Goal: Transaction & Acquisition: Book appointment/travel/reservation

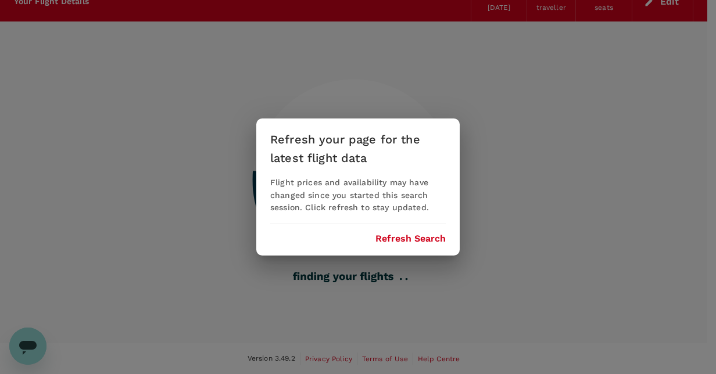
click at [424, 240] on button "Refresh Search" at bounding box center [410, 239] width 70 height 10
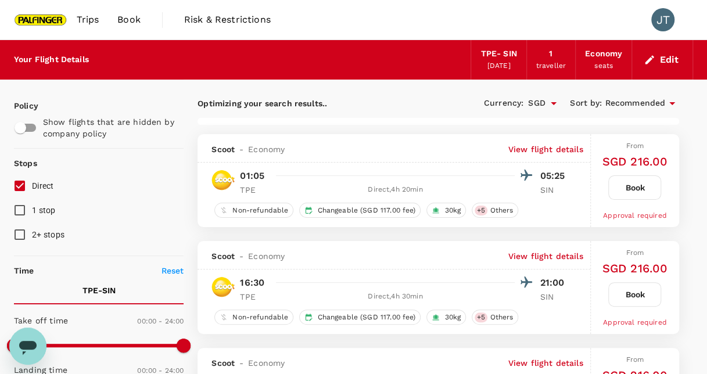
type input "1395"
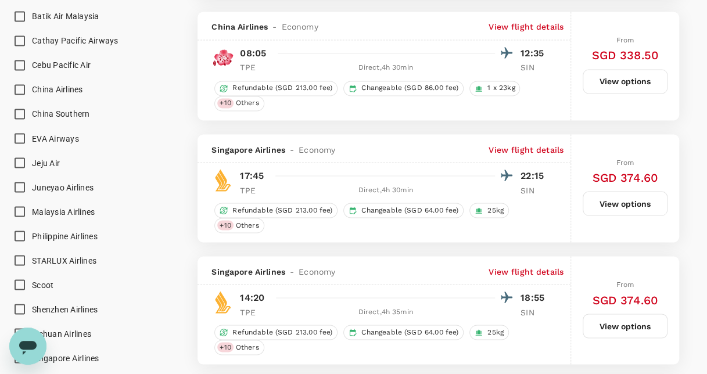
scroll to position [988, 0]
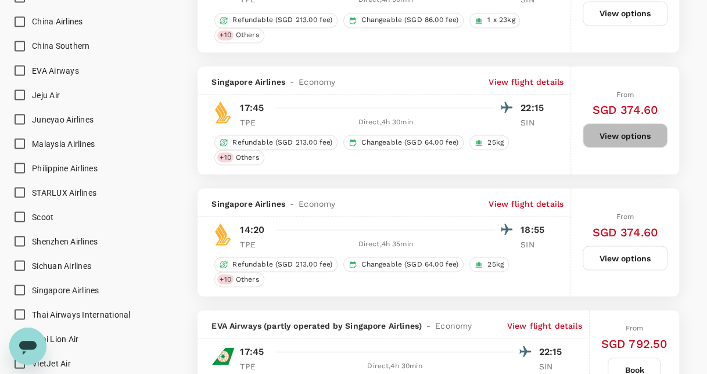
click at [608, 124] on button "View options" at bounding box center [625, 135] width 85 height 24
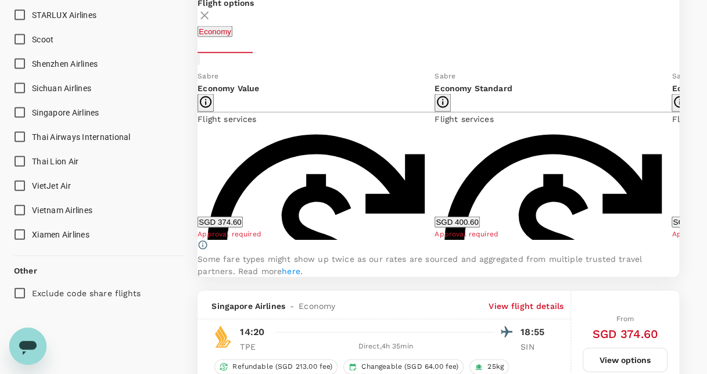
scroll to position [1164, 0]
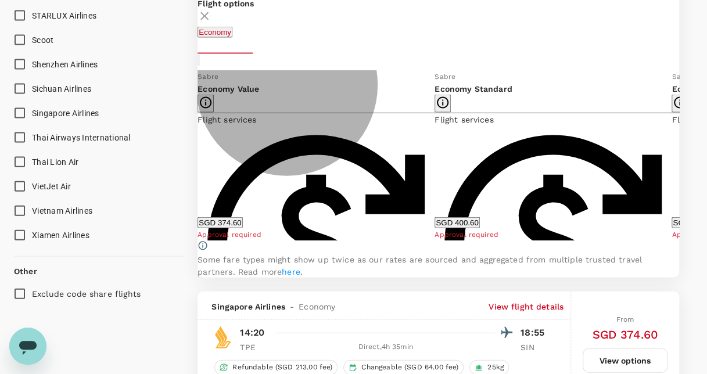
click at [242, 225] on button "SGD 374.60" at bounding box center [220, 222] width 45 height 11
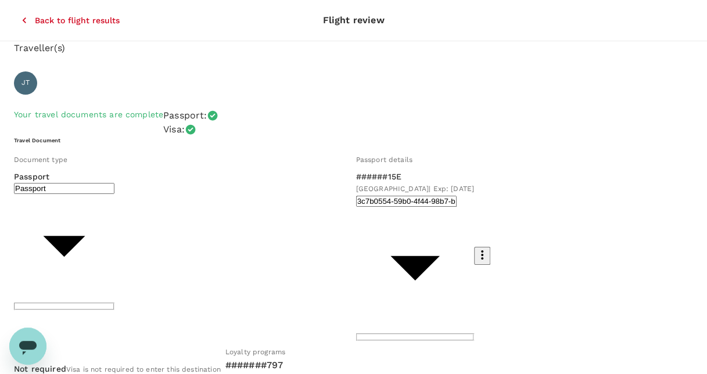
click at [19, 15] on icon "button" at bounding box center [25, 21] width 12 height 12
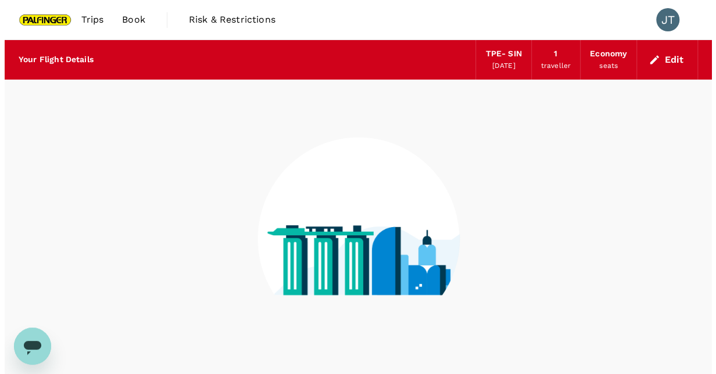
scroll to position [58, 0]
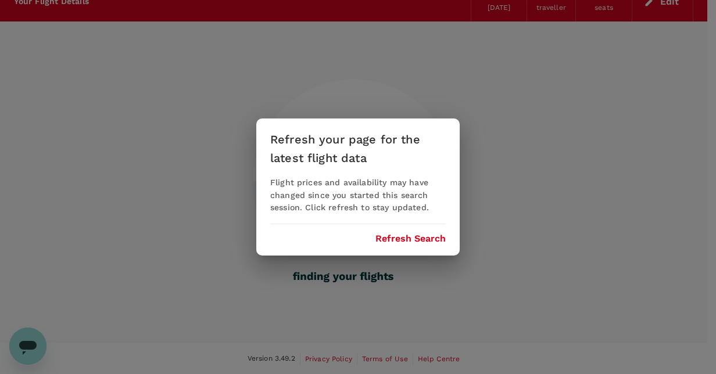
click at [408, 238] on button "Refresh Search" at bounding box center [410, 239] width 70 height 10
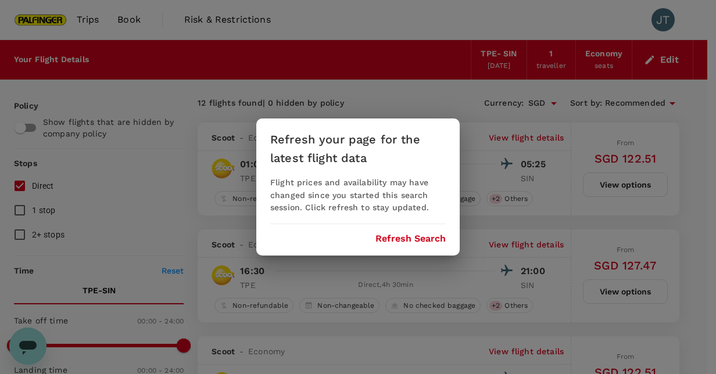
click at [399, 235] on button "Refresh Search" at bounding box center [410, 239] width 70 height 10
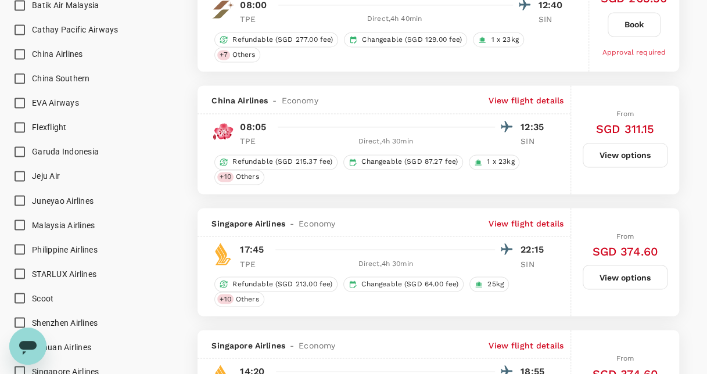
scroll to position [988, 0]
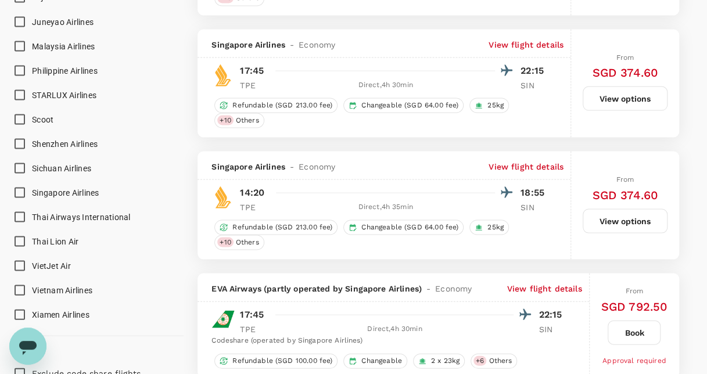
type input "1395"
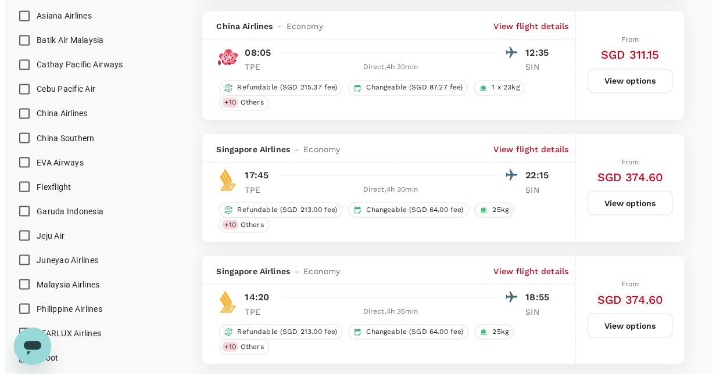
scroll to position [978, 0]
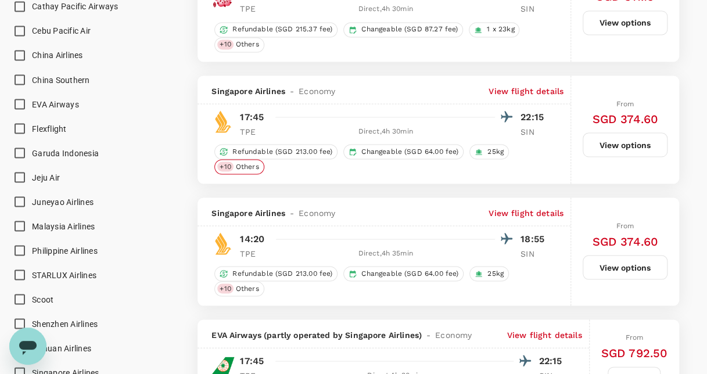
click at [246, 164] on span "Others" at bounding box center [247, 167] width 33 height 10
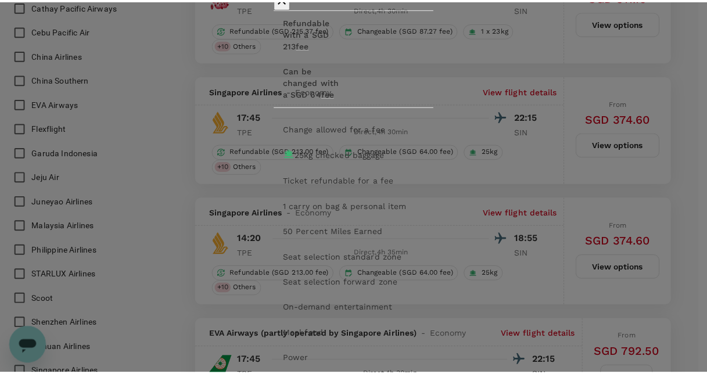
scroll to position [28, 0]
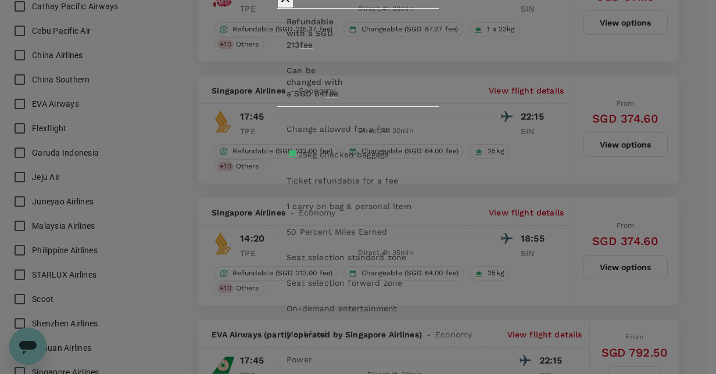
click at [546, 40] on div "Flight services Refundable with a SGD 213 fee Can be changed with a SGD 64 fee …" at bounding box center [358, 187] width 716 height 374
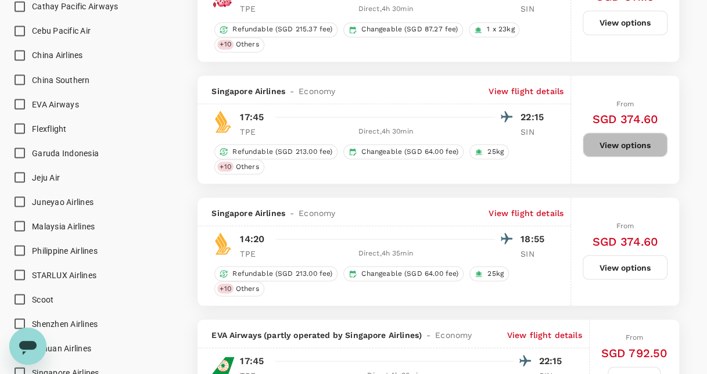
click at [625, 140] on button "View options" at bounding box center [625, 144] width 85 height 24
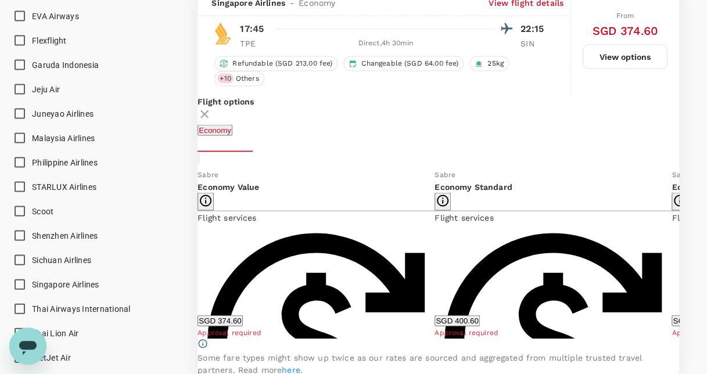
scroll to position [1048, 0]
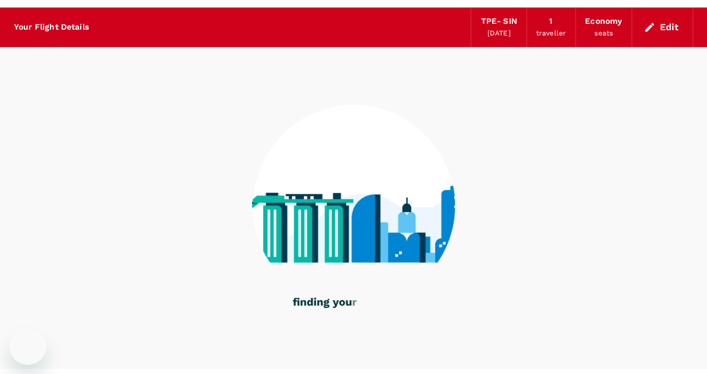
drag, startPoint x: 0, startPoint y: 0, endPoint x: 48, endPoint y: 21, distance: 52.0
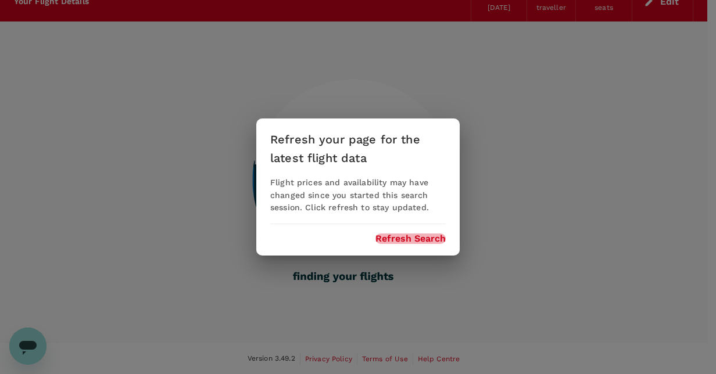
click at [403, 234] on button "Refresh Search" at bounding box center [410, 239] width 70 height 10
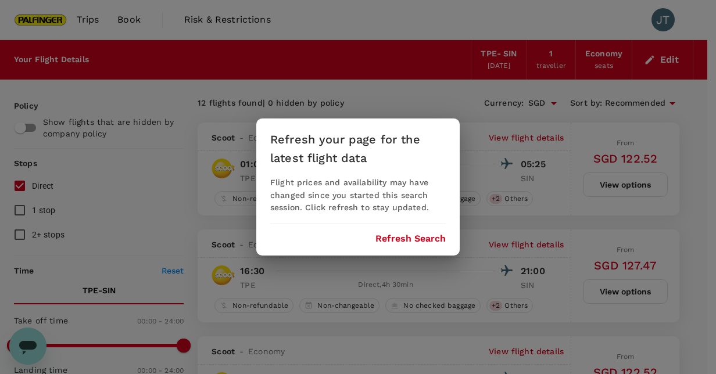
click at [416, 237] on button "Refresh Search" at bounding box center [410, 239] width 70 height 10
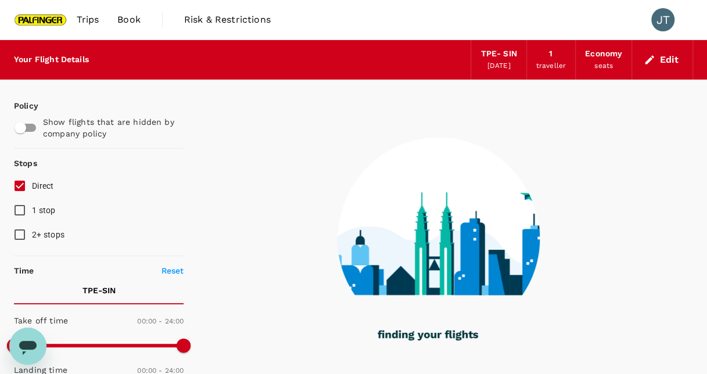
type input "1350"
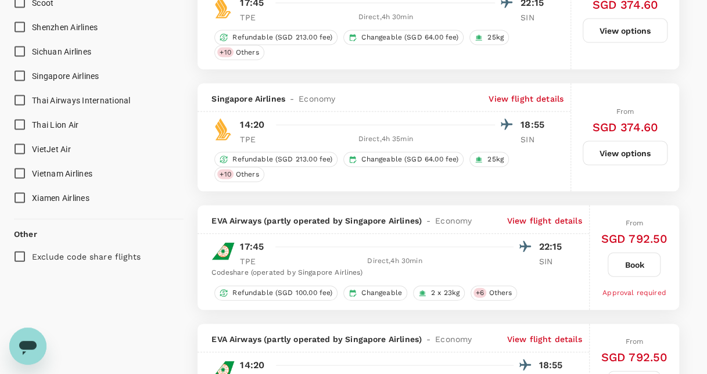
scroll to position [988, 0]
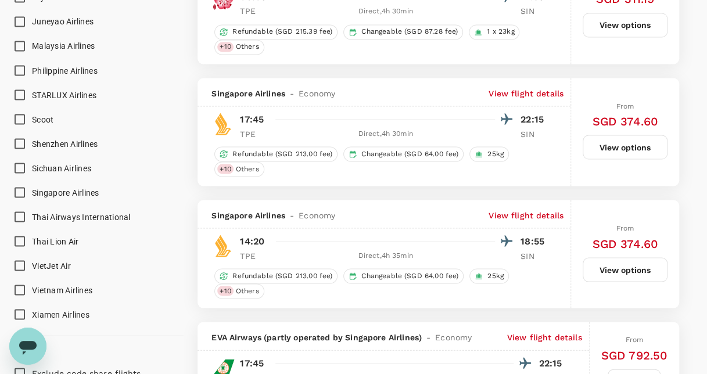
click at [617, 142] on button "View options" at bounding box center [625, 147] width 85 height 24
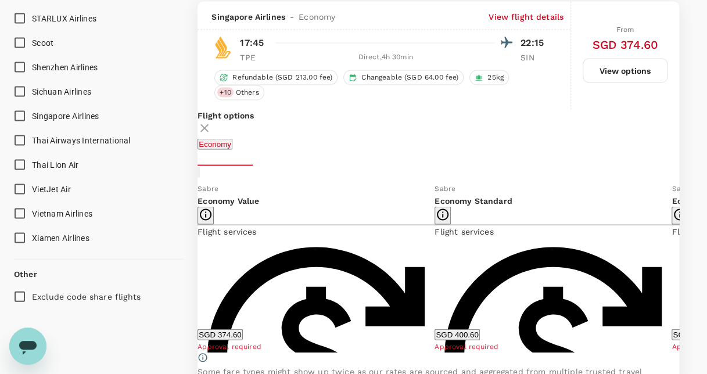
scroll to position [1176, 0]
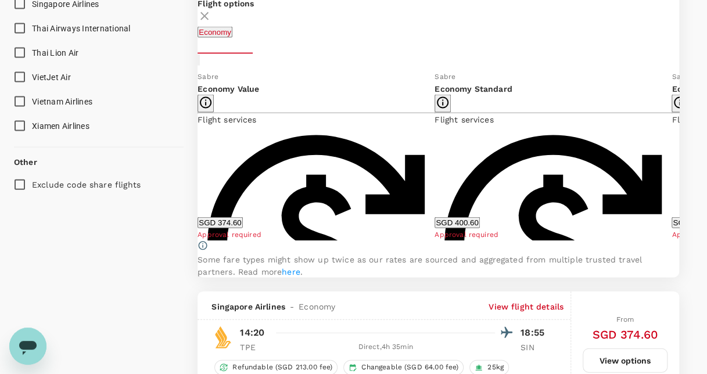
click at [242, 222] on button "SGD 374.60" at bounding box center [220, 222] width 45 height 11
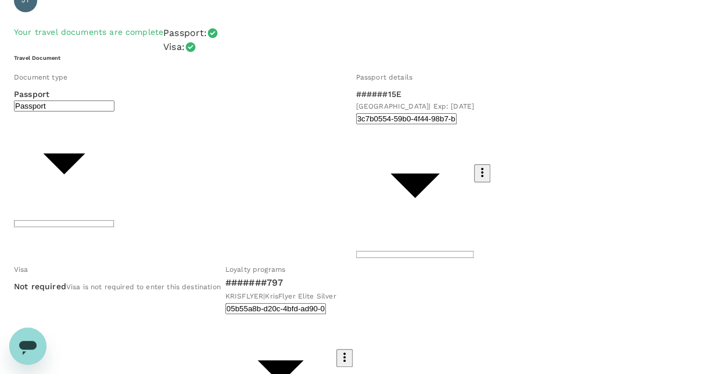
scroll to position [57, 0]
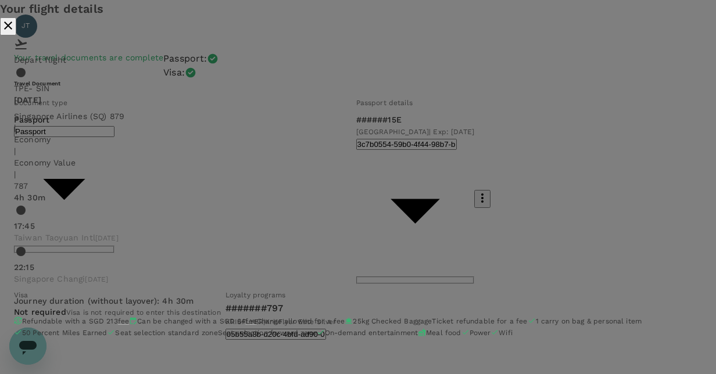
click at [15, 33] on icon "close" at bounding box center [8, 26] width 14 height 14
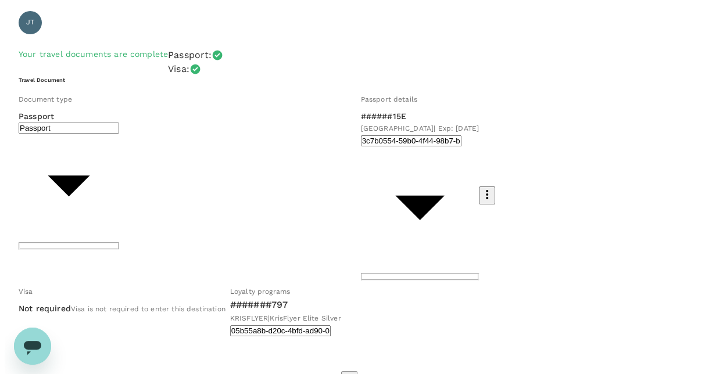
scroll to position [0, 0]
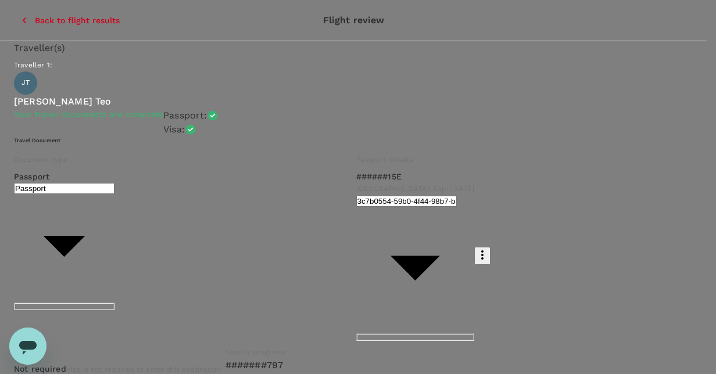
type input "9be03565-66ee-4886-9f8c-c8015ed65526"
type textarea "E"
drag, startPoint x: 164, startPoint y: 191, endPoint x: -2, endPoint y: 195, distance: 166.2
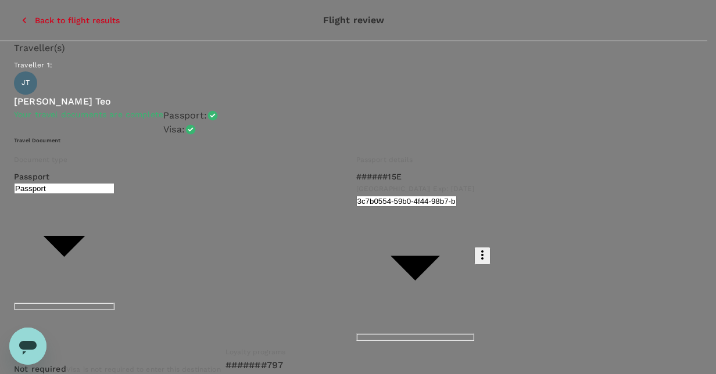
scroll to position [58, 0]
type textarea "Earlier flight out"
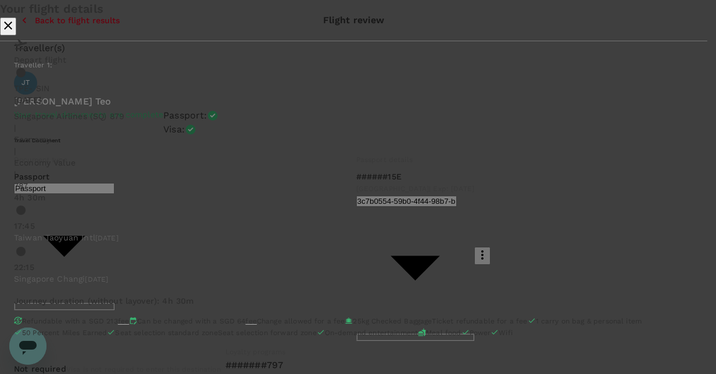
click at [457, 25] on div "Your flight details Depart flight TPE - SIN [DATE] Singapore Airlines (SQ) 879 …" at bounding box center [358, 175] width 716 height 351
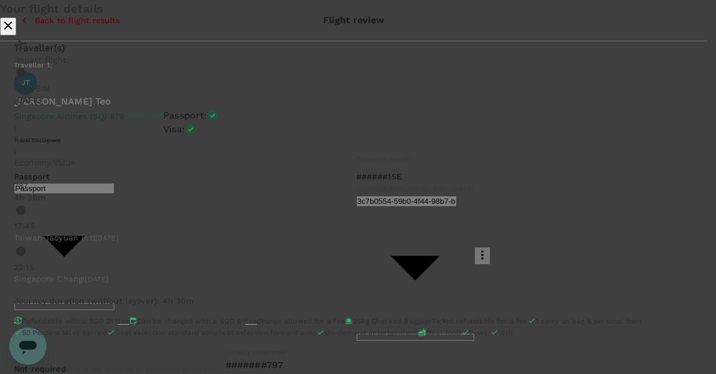
click at [218, 31] on div "Your flight details Depart flight TPE - SIN [DATE] Singapore Airlines (SQ) 879 …" at bounding box center [358, 175] width 716 height 351
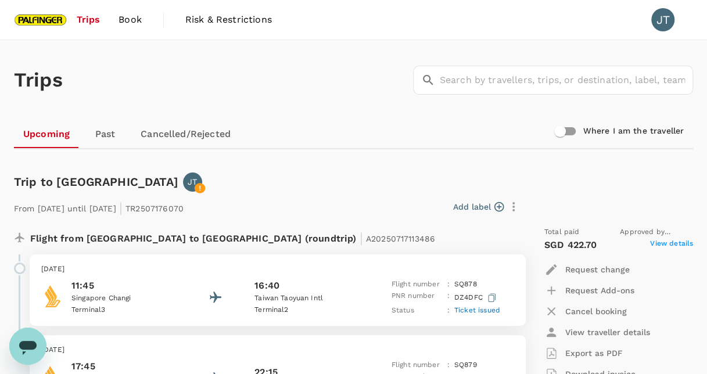
click at [135, 21] on span "Book" at bounding box center [130, 20] width 23 height 14
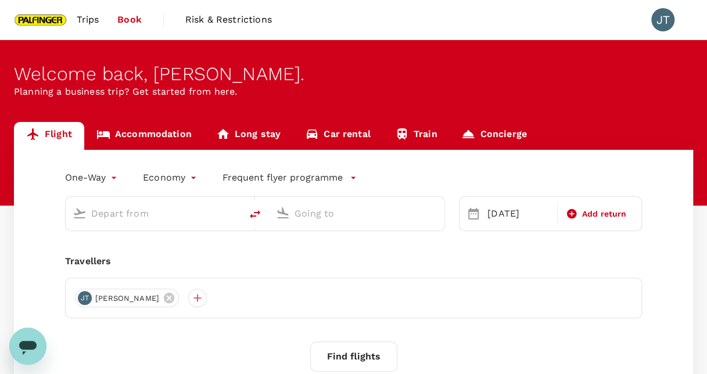
type input "Taiwan Taoyuan Intl (TPE)"
type input "Singapore Changi (SIN)"
type input "Taiwan Taoyuan Intl (TPE)"
type input "Singapore Changi (SIN)"
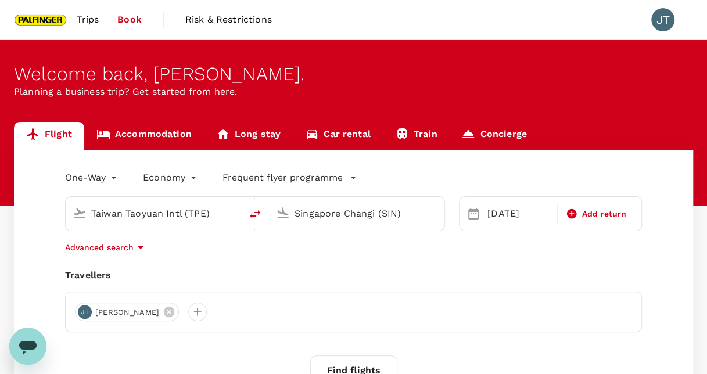
click at [211, 210] on input "Taiwan Taoyuan Intl (TPE)" at bounding box center [153, 213] width 125 height 18
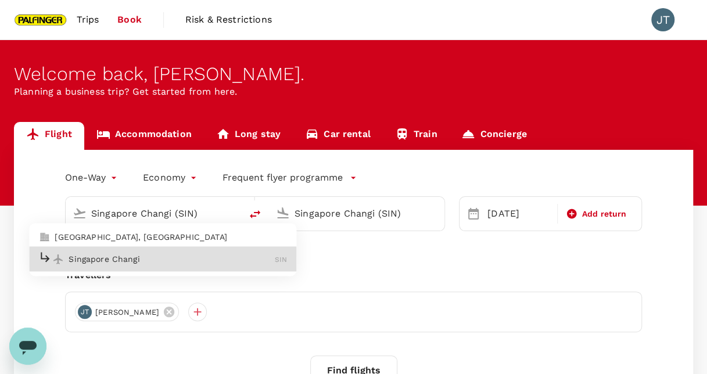
type input "Singapore Changi (SIN)"
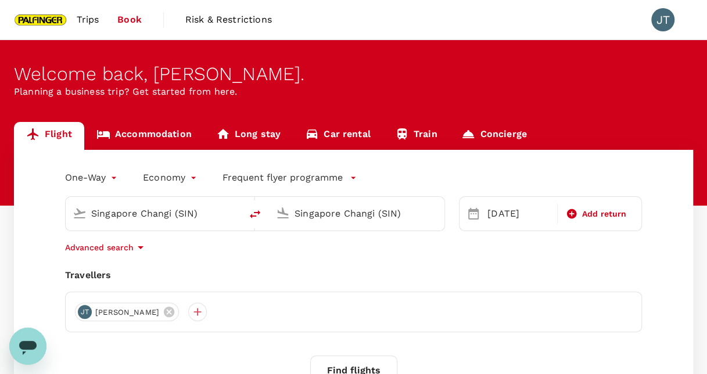
click at [112, 173] on body "Trips Book Risk & Restrictions JT Welcome back , Jun Jie . Planning a business …" at bounding box center [353, 281] width 707 height 563
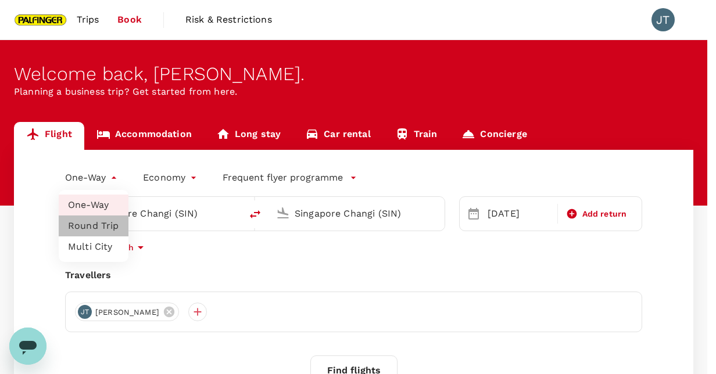
click at [100, 223] on li "Round Trip" at bounding box center [94, 226] width 70 height 21
type input "roundtrip"
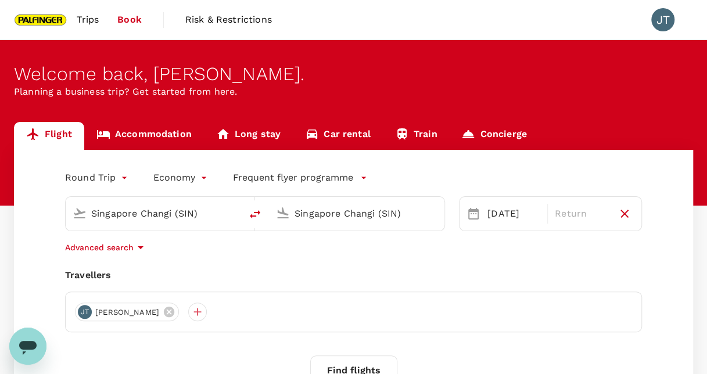
click at [340, 211] on input "Singapore Changi (SIN)" at bounding box center [357, 213] width 125 height 18
click at [328, 252] on div "Tan Son Nhat Intl SGN" at bounding box center [366, 259] width 249 height 18
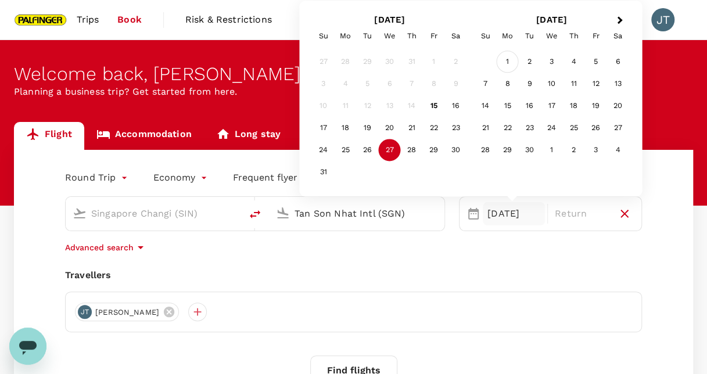
type input "Tan Son Nhat Intl (SGN)"
click at [510, 63] on div "1" at bounding box center [508, 62] width 22 height 22
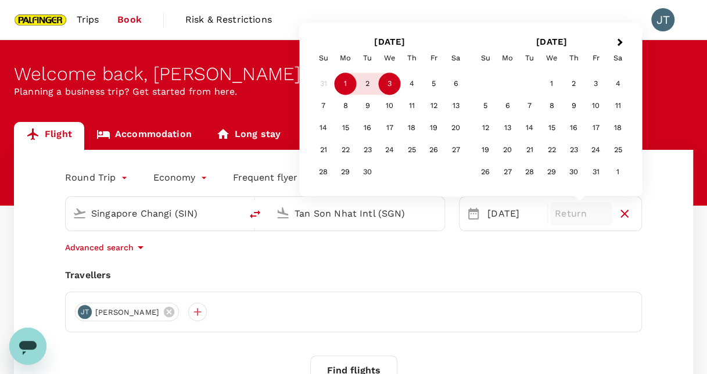
click at [399, 88] on div "3" at bounding box center [390, 84] width 22 height 22
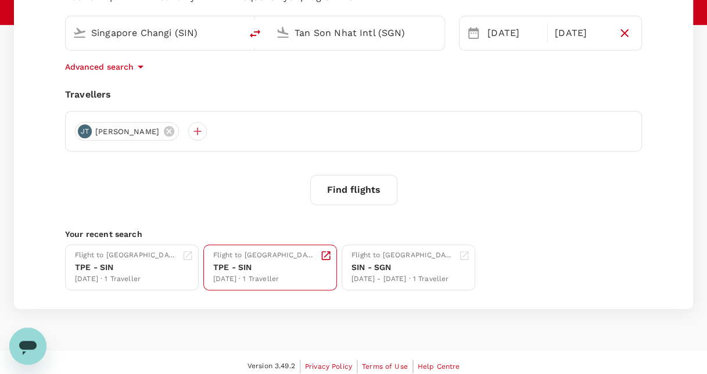
scroll to position [187, 0]
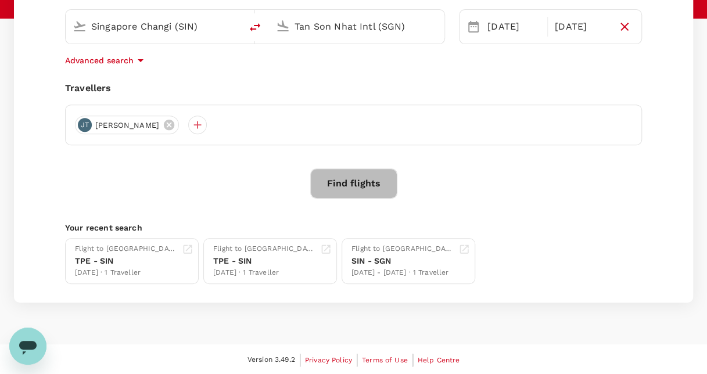
click at [348, 190] on button "Find flights" at bounding box center [353, 183] width 87 height 30
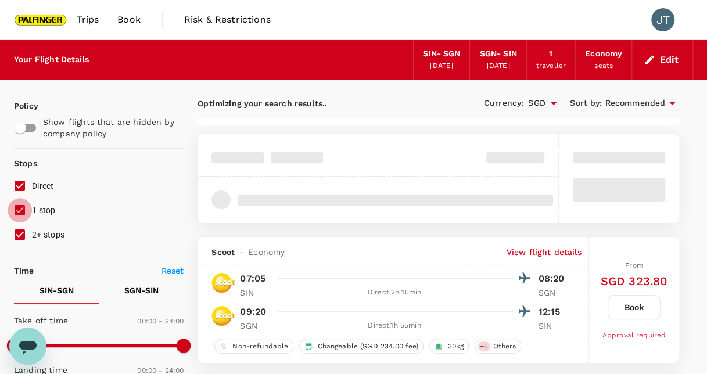
click at [19, 213] on input "1 stop" at bounding box center [20, 210] width 24 height 24
checkbox input "false"
click at [21, 235] on input "2+ stops" at bounding box center [20, 235] width 24 height 24
checkbox input "false"
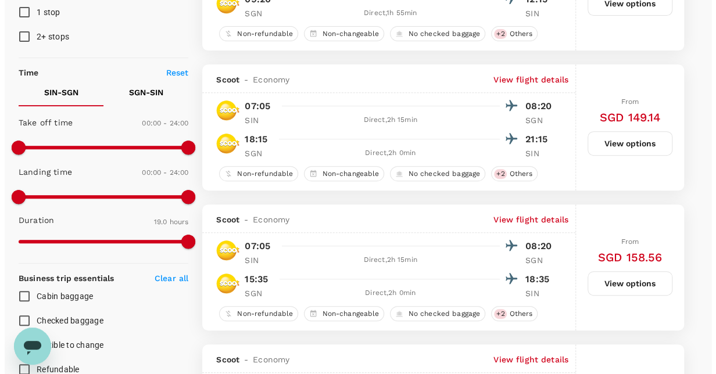
scroll to position [232, 0]
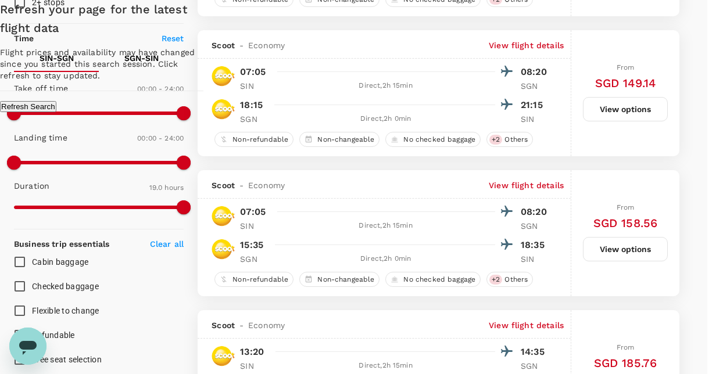
drag, startPoint x: 401, startPoint y: 241, endPoint x: 404, endPoint y: 215, distance: 25.8
click at [56, 112] on button "Refresh Search" at bounding box center [28, 106] width 56 height 11
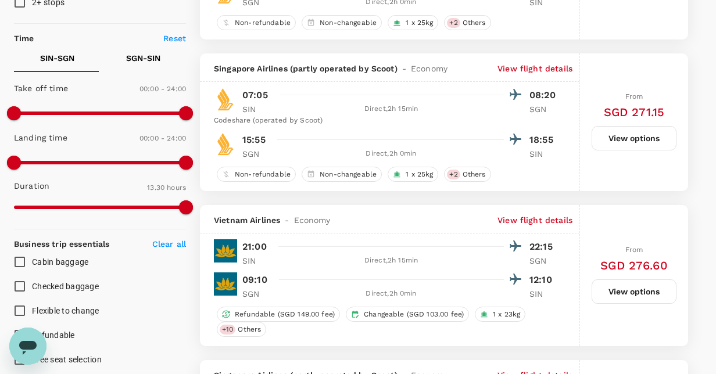
type input "1140"
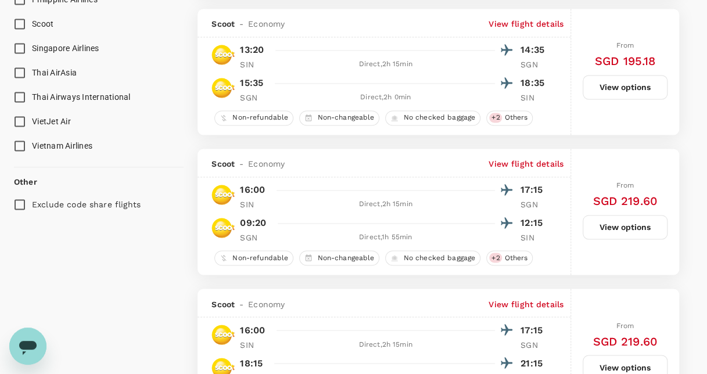
scroll to position [988, 0]
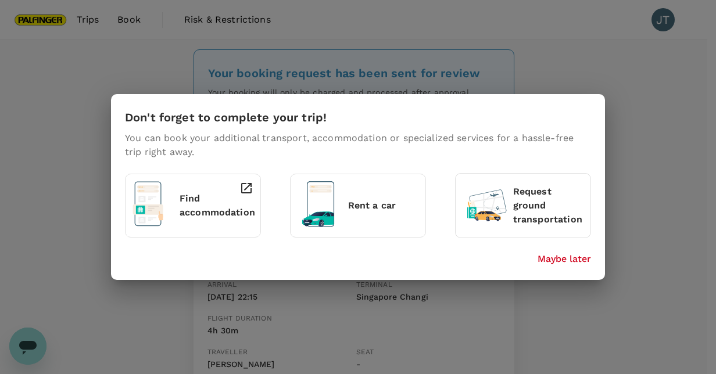
click at [585, 261] on p "Maybe later" at bounding box center [563, 259] width 53 height 14
